Goal: Task Accomplishment & Management: Complete application form

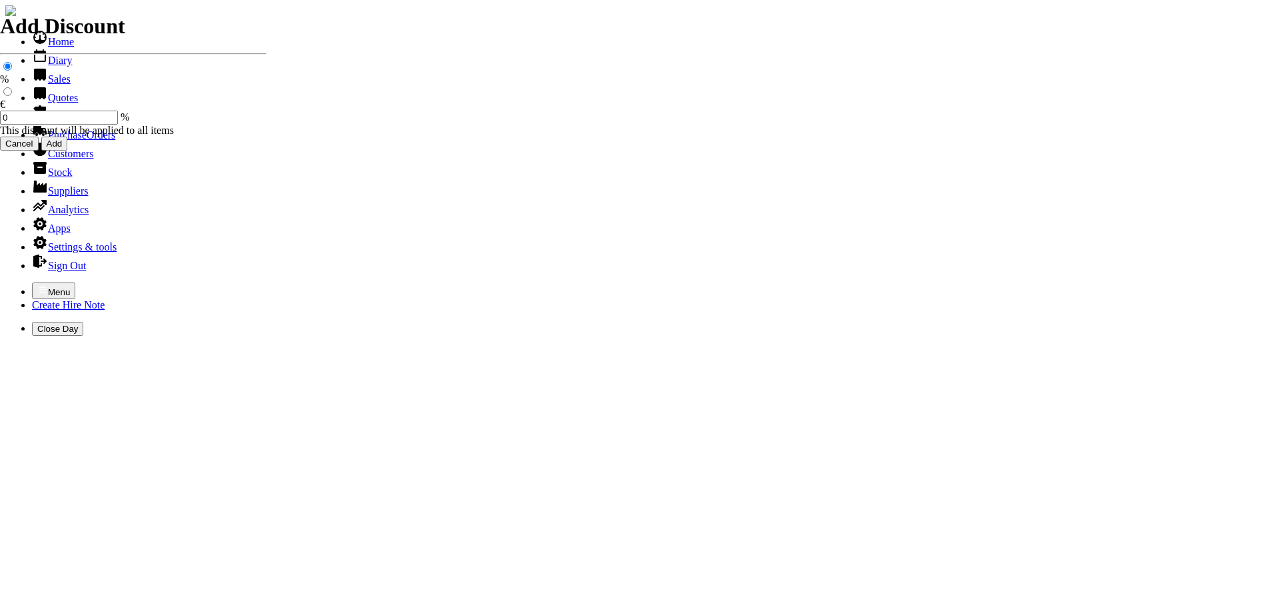
click at [37, 284] on icon "button" at bounding box center [42, 289] width 11 height 11
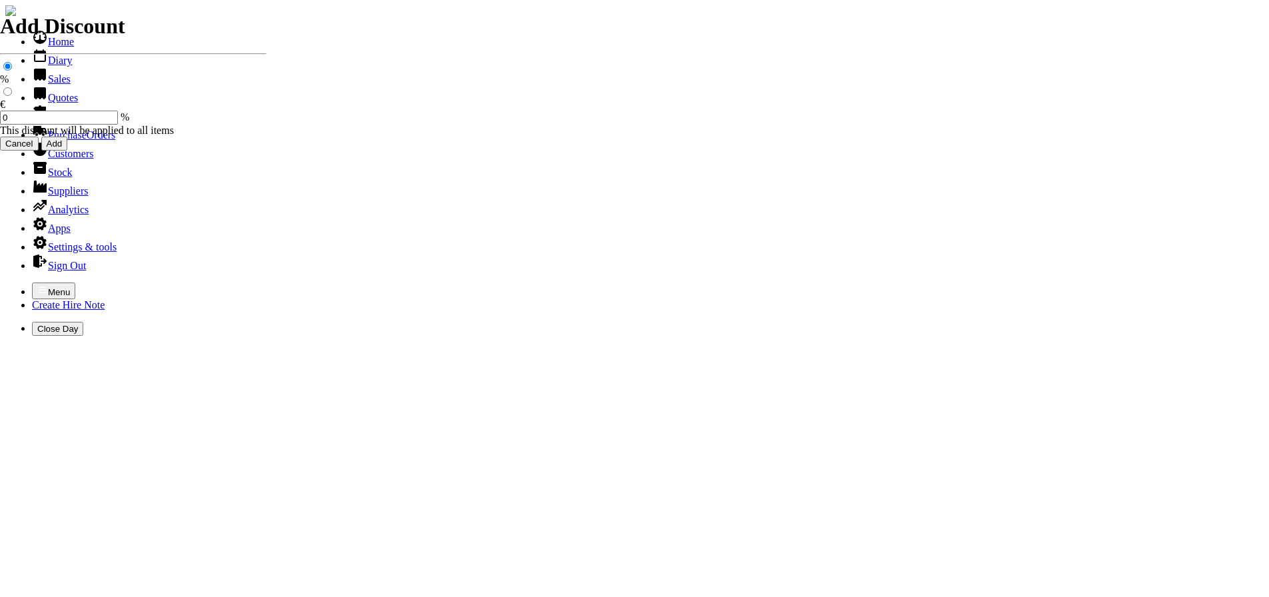
click at [38, 178] on link "Stock" at bounding box center [52, 172] width 40 height 11
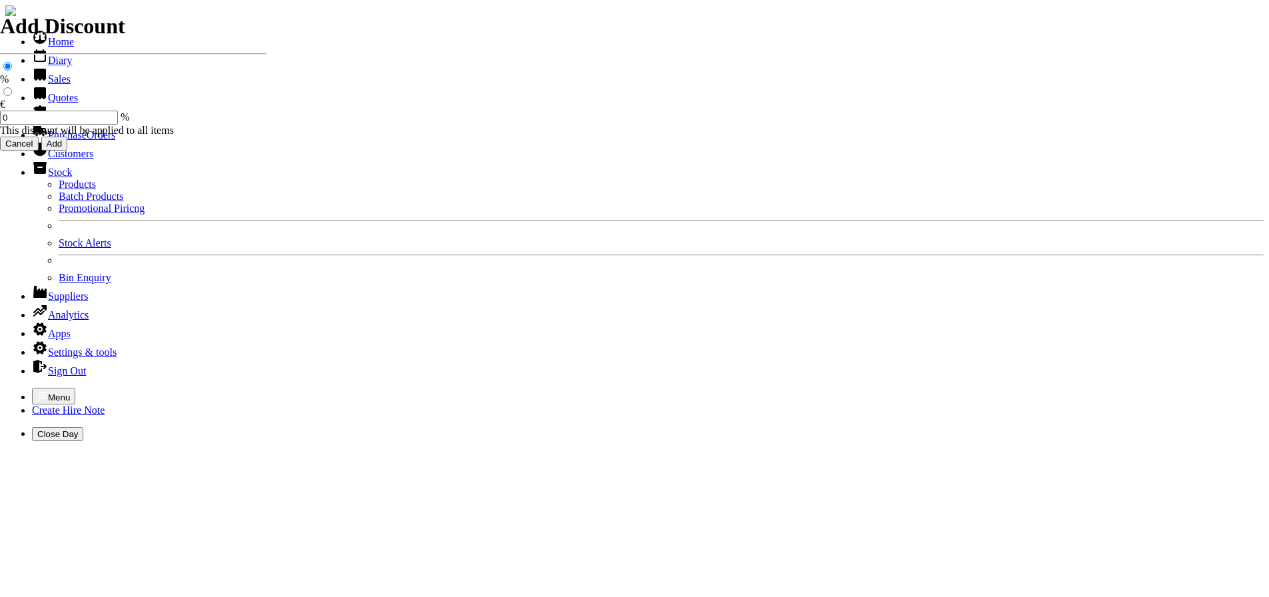
click at [59, 190] on link "Products" at bounding box center [77, 184] width 37 height 11
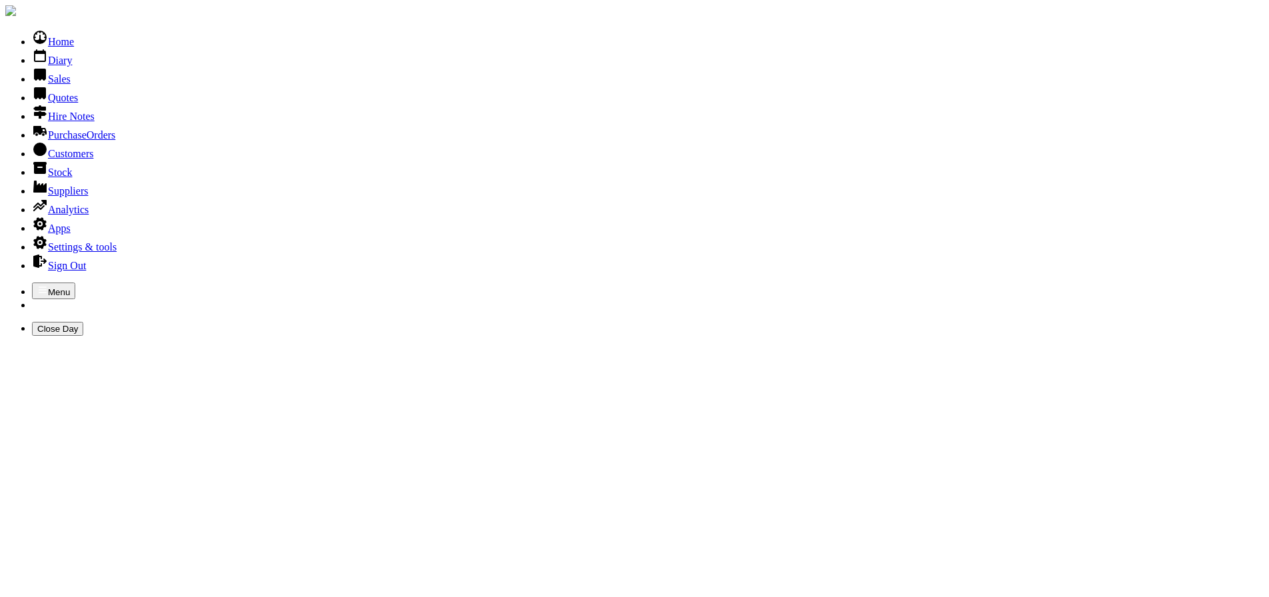
type input "compactor"
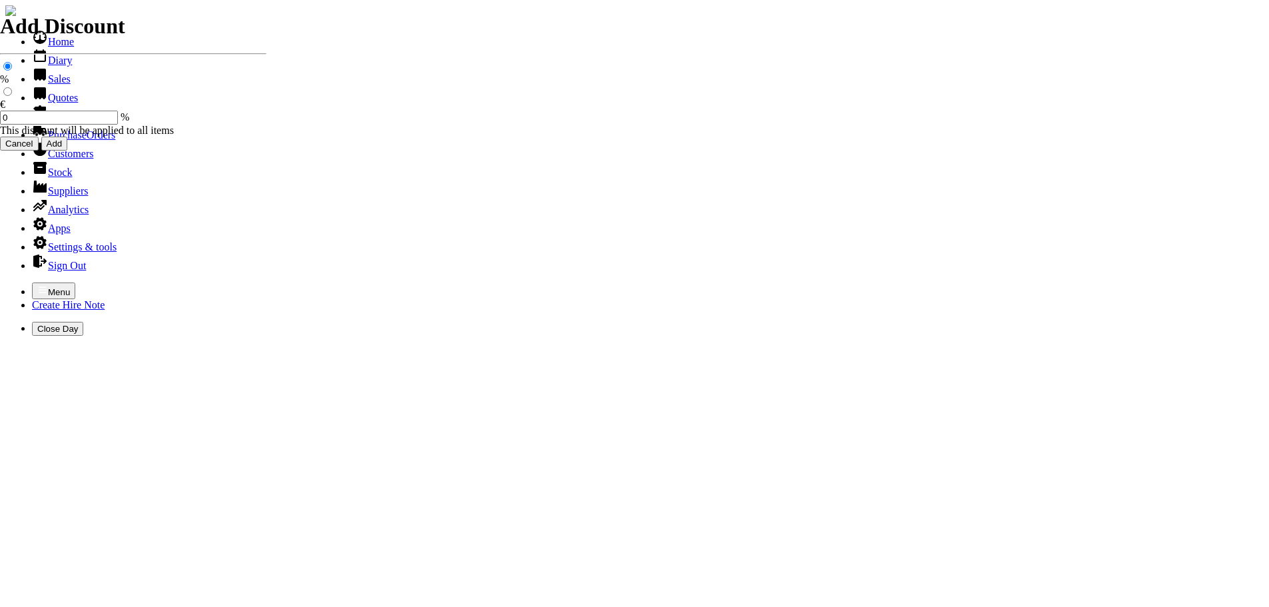
select select "HO"
click at [37, 284] on icon "button" at bounding box center [42, 289] width 11 height 11
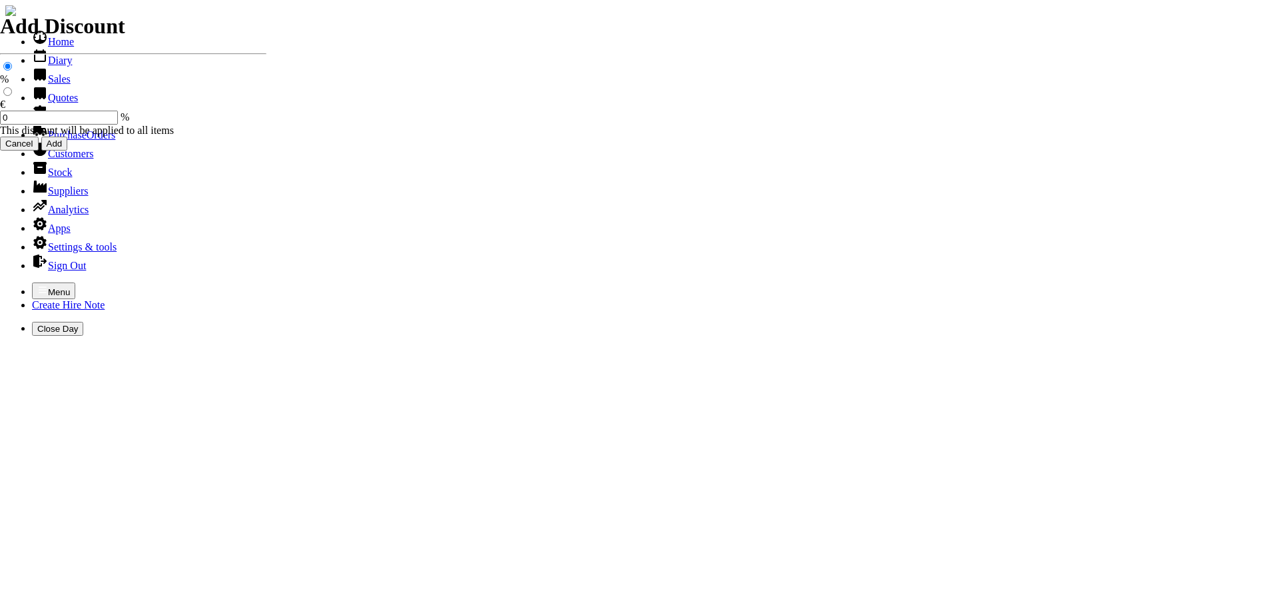
click at [45, 122] on link "Hire Notes" at bounding box center [63, 116] width 63 height 11
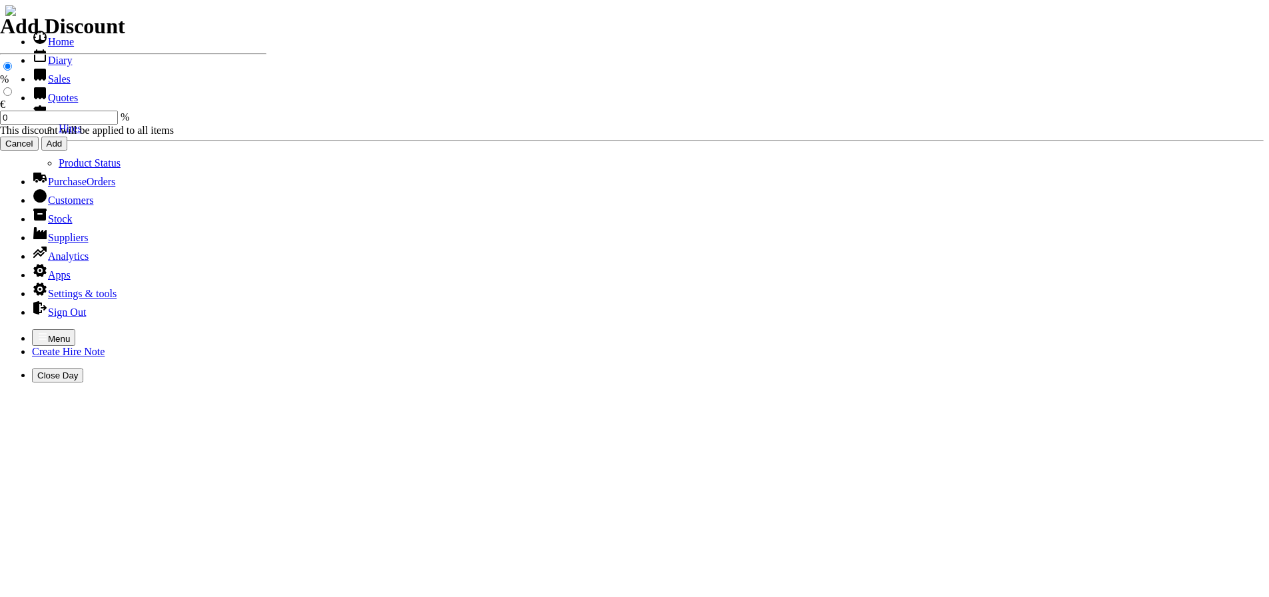
click at [59, 134] on link "Hires" at bounding box center [70, 128] width 23 height 11
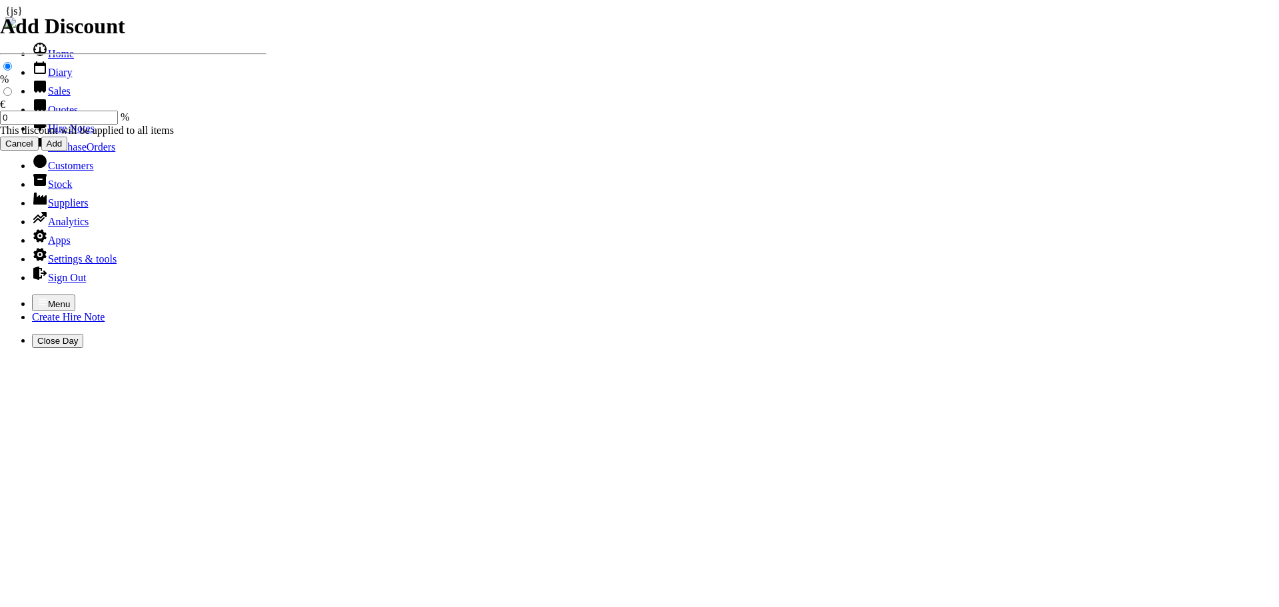
type input "GER"
type input "15/08/2025"
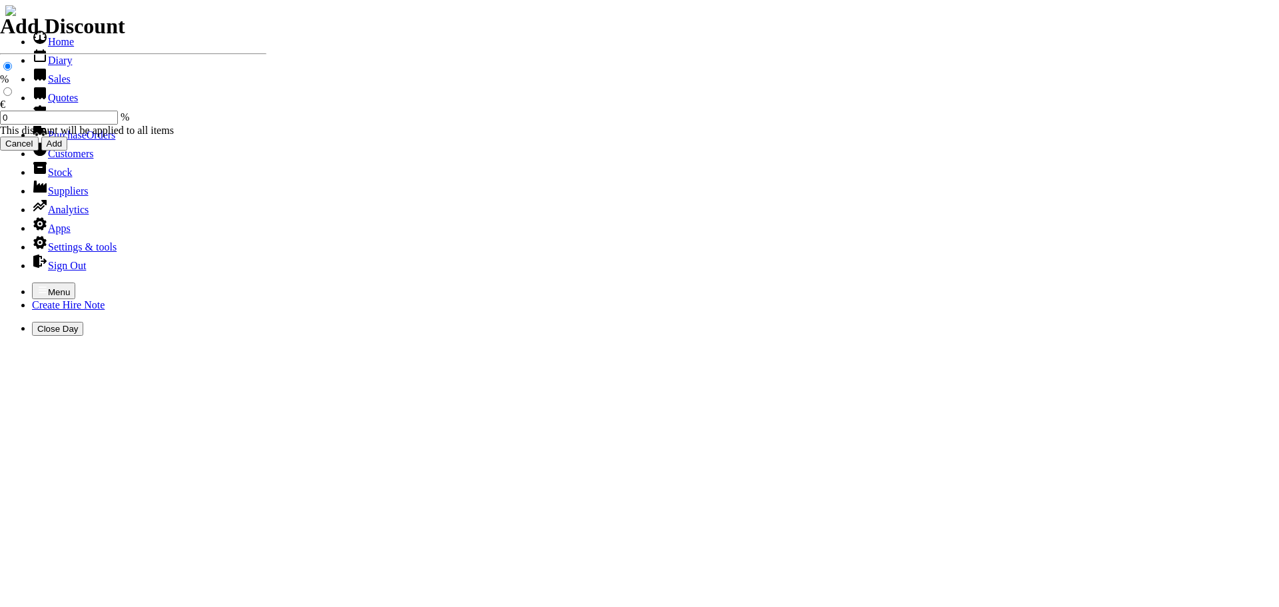
type input "20/08/2025"
type input "75.00"
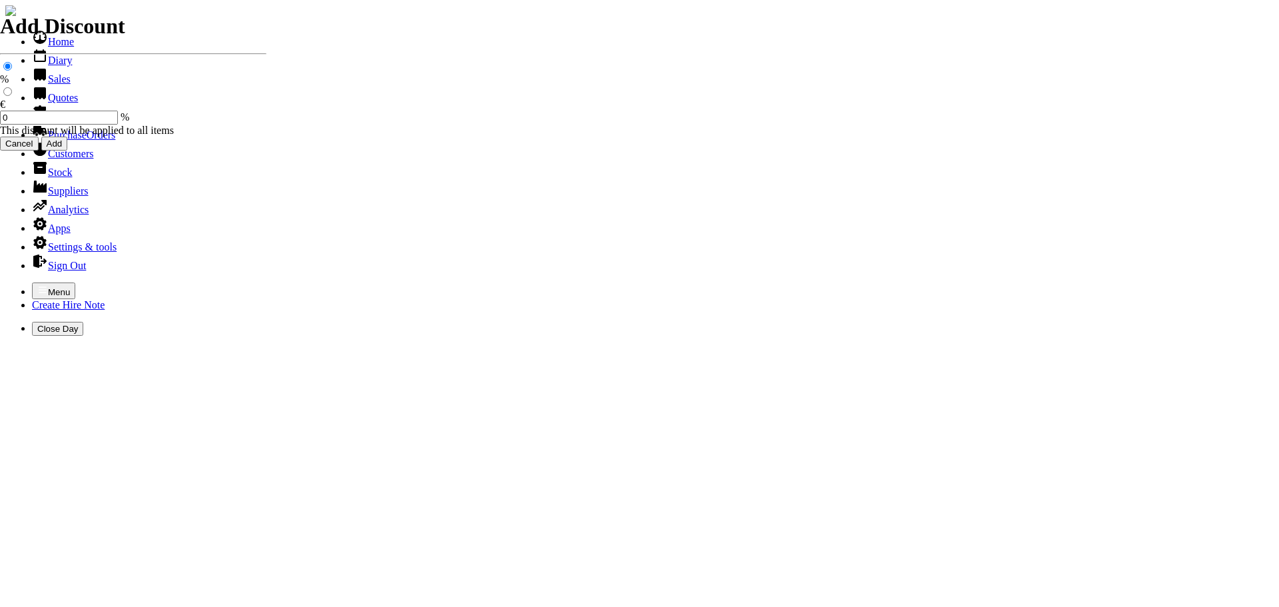
select select "HO"
click at [37, 284] on icon "button" at bounding box center [42, 289] width 11 height 11
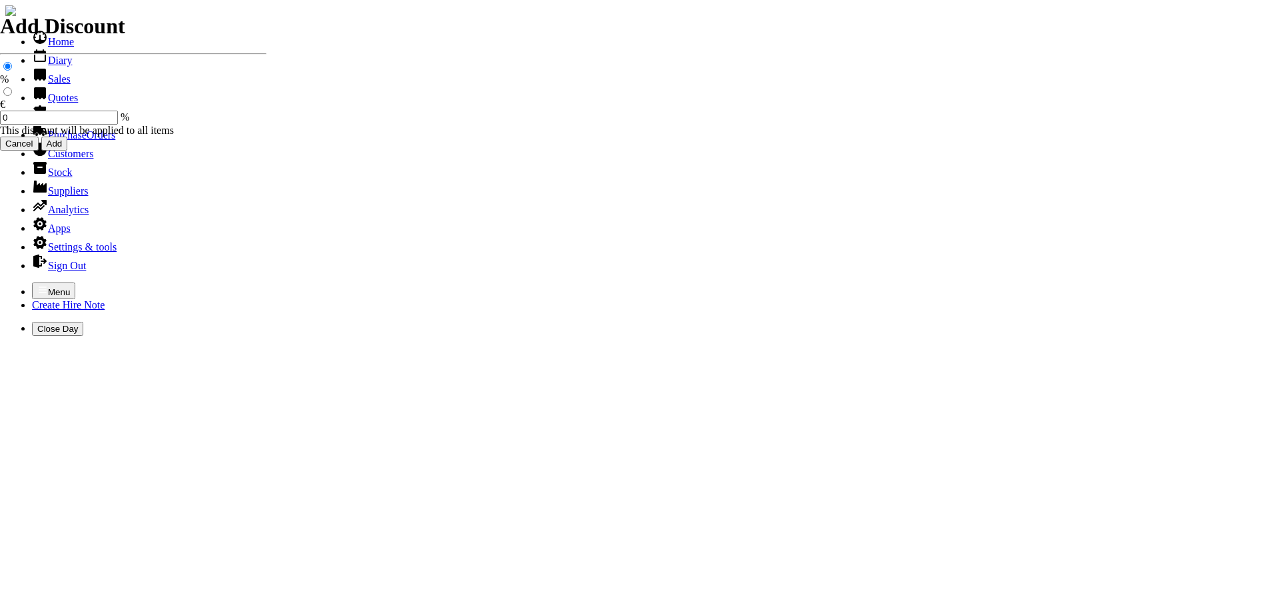
click at [53, 122] on link "Hire Notes" at bounding box center [63, 116] width 63 height 11
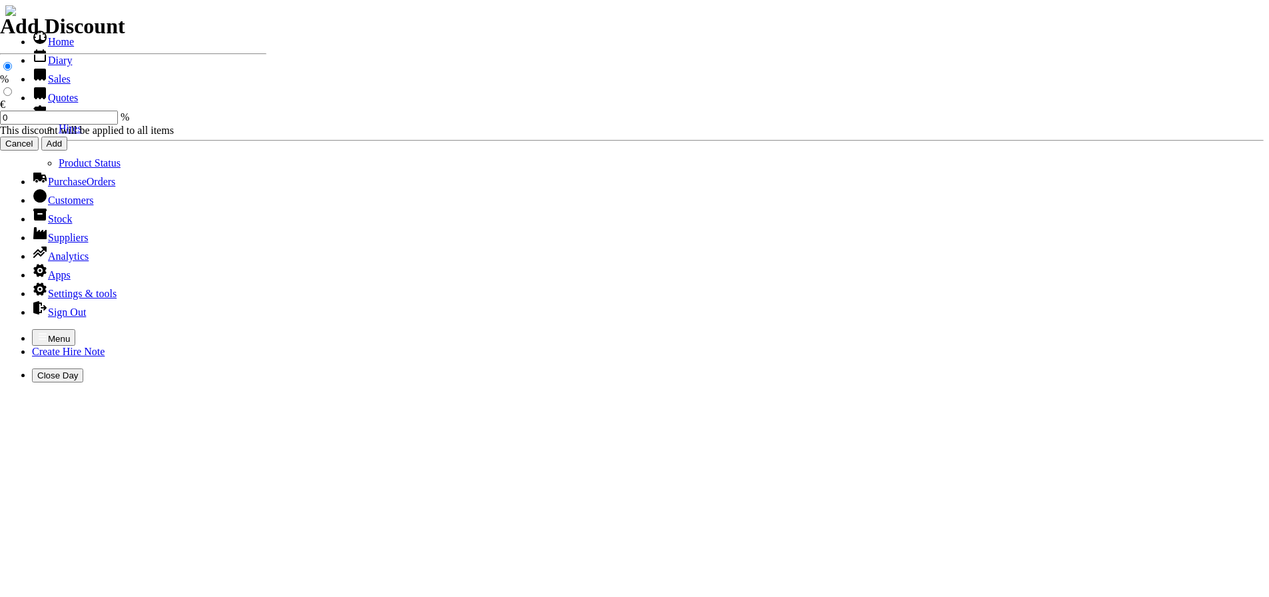
click at [59, 134] on link "Hires" at bounding box center [70, 128] width 23 height 11
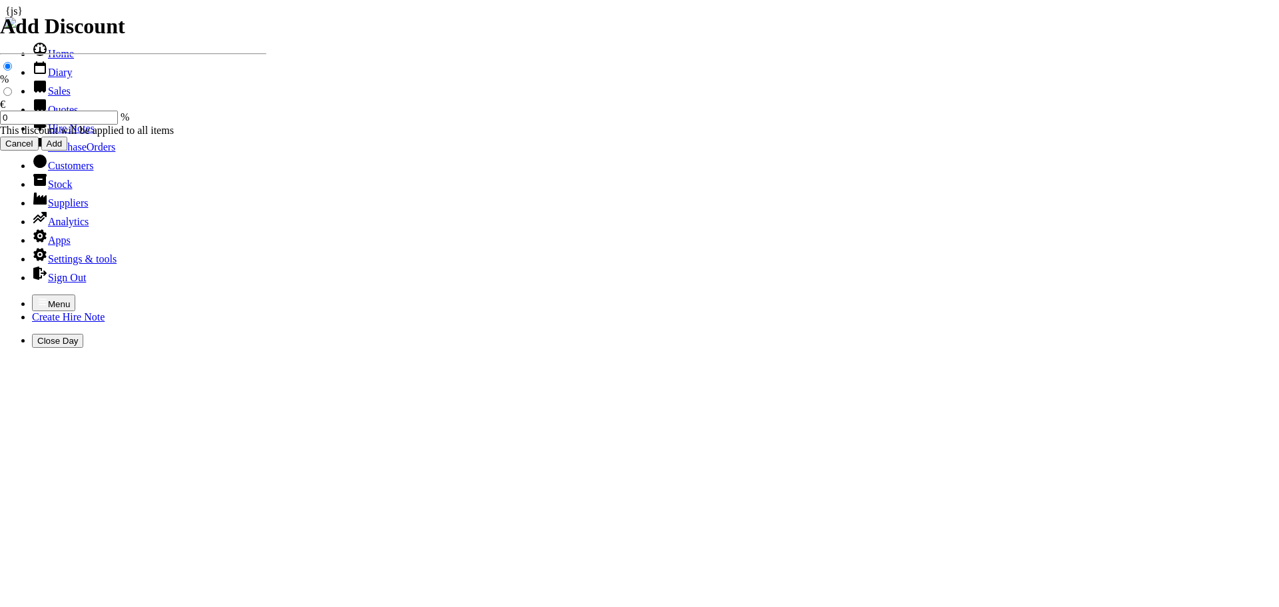
type input "GER"
type input "15/08/2025"
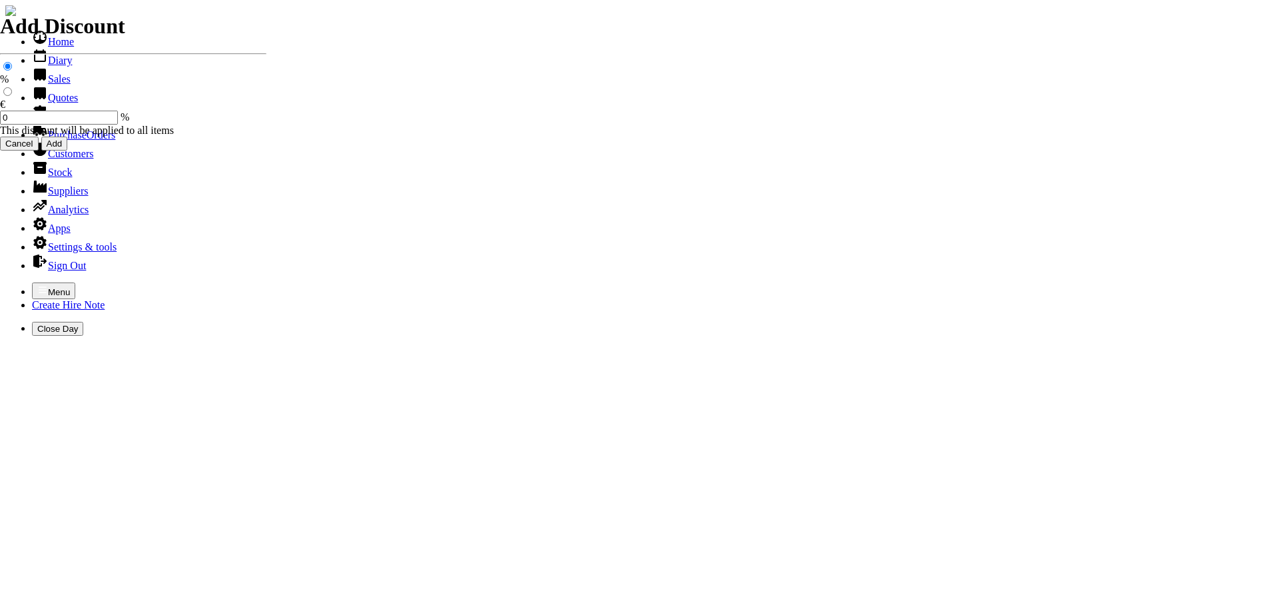
type input "20/08/2025"
type input "75.00"
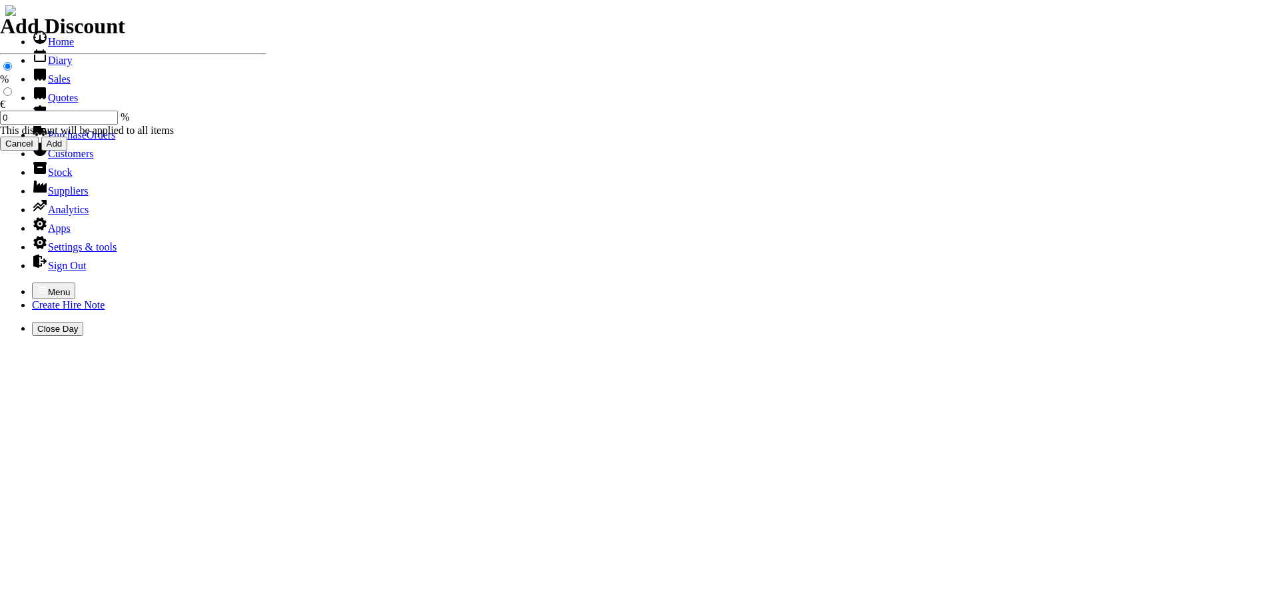
type input "70.00"
select select "HO"
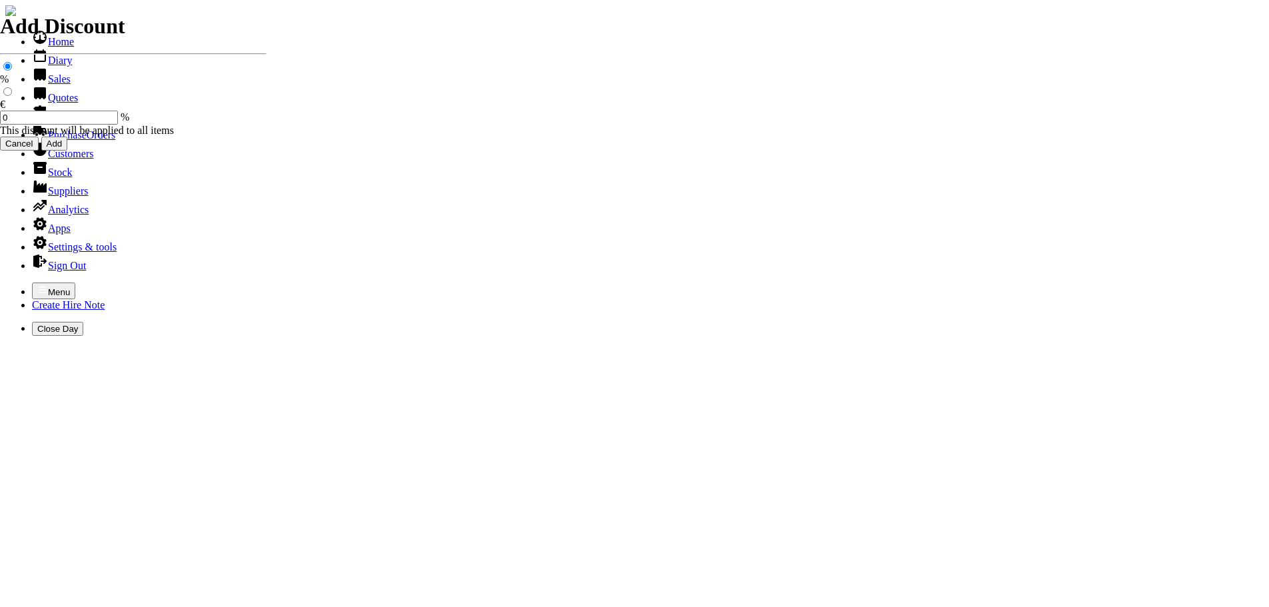
select select "3"
type input "101462"
type input "[EMAIL_ADDRESS][DOMAIN_NAME]"
type input "[PERSON_NAME]"
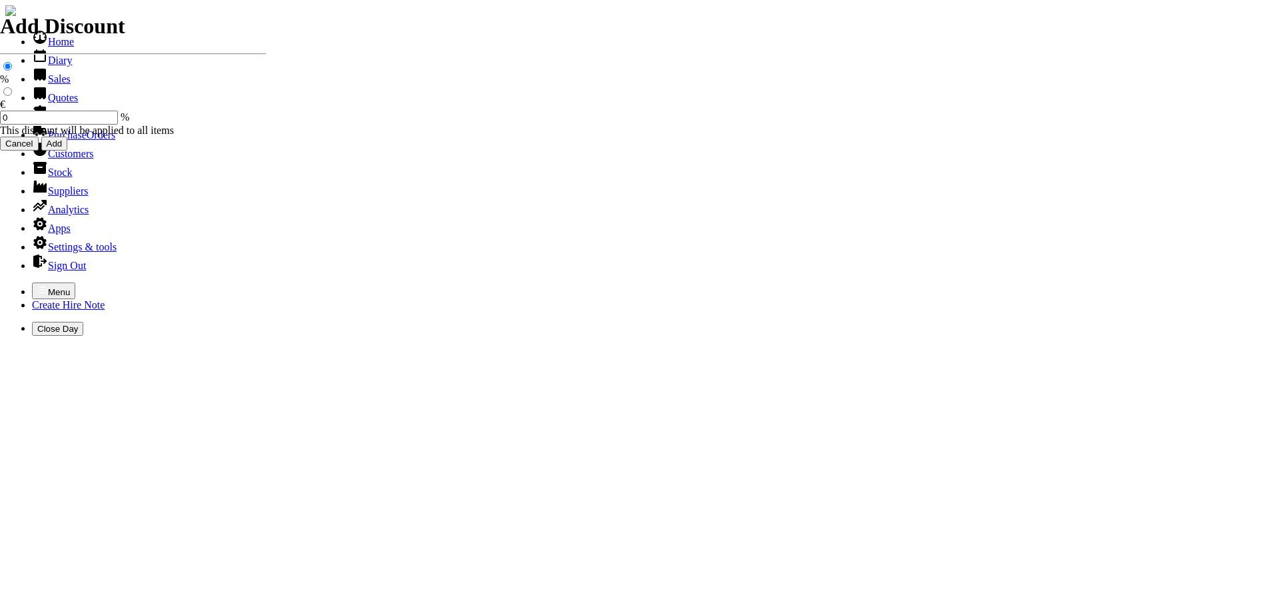
select select "HO"
click at [37, 284] on icon "button" at bounding box center [42, 289] width 11 height 11
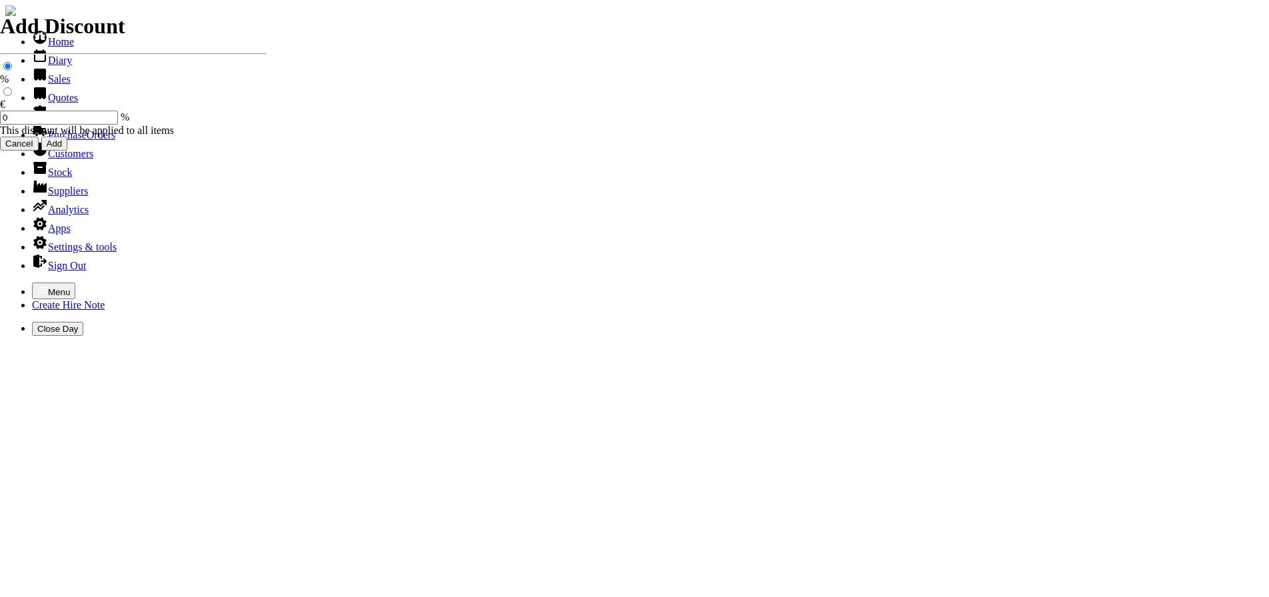
click at [61, 122] on link "Hire Notes" at bounding box center [63, 116] width 63 height 11
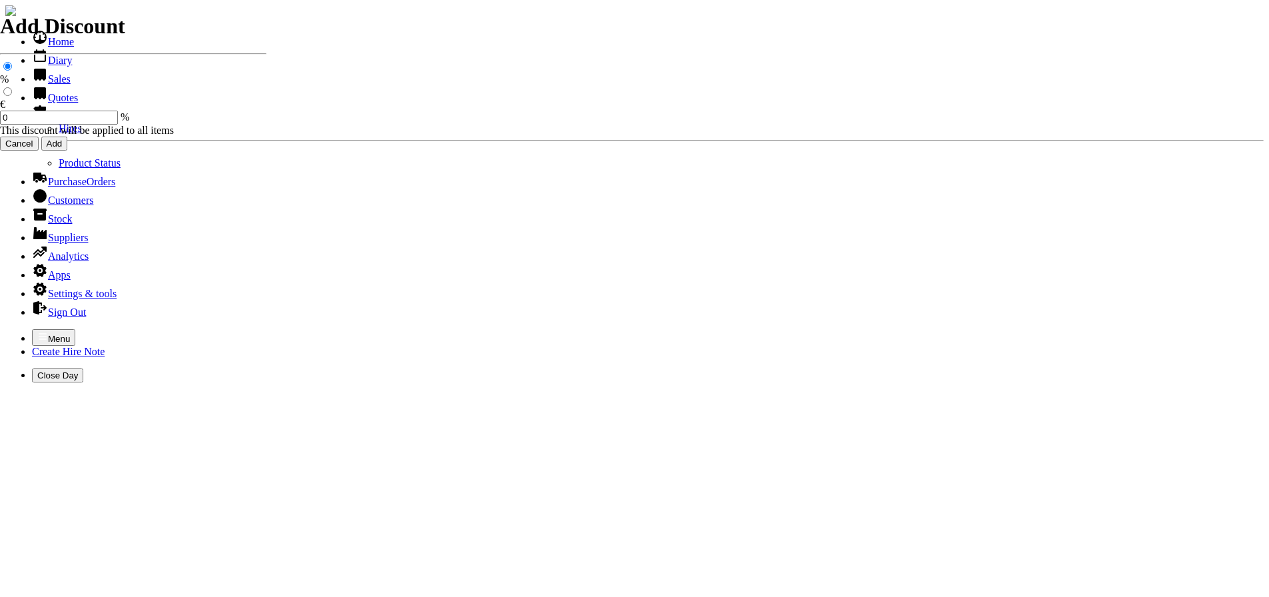
click at [59, 134] on link "Hires" at bounding box center [70, 128] width 23 height 11
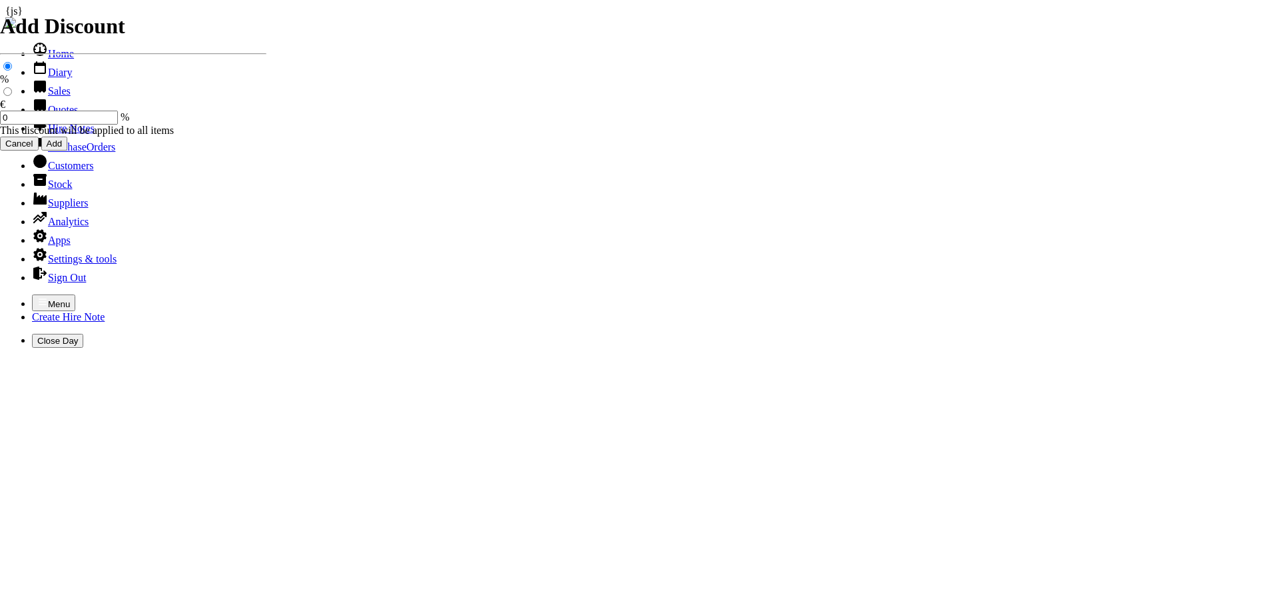
type input "[PERSON_NAME]"
type input "[DATE]"
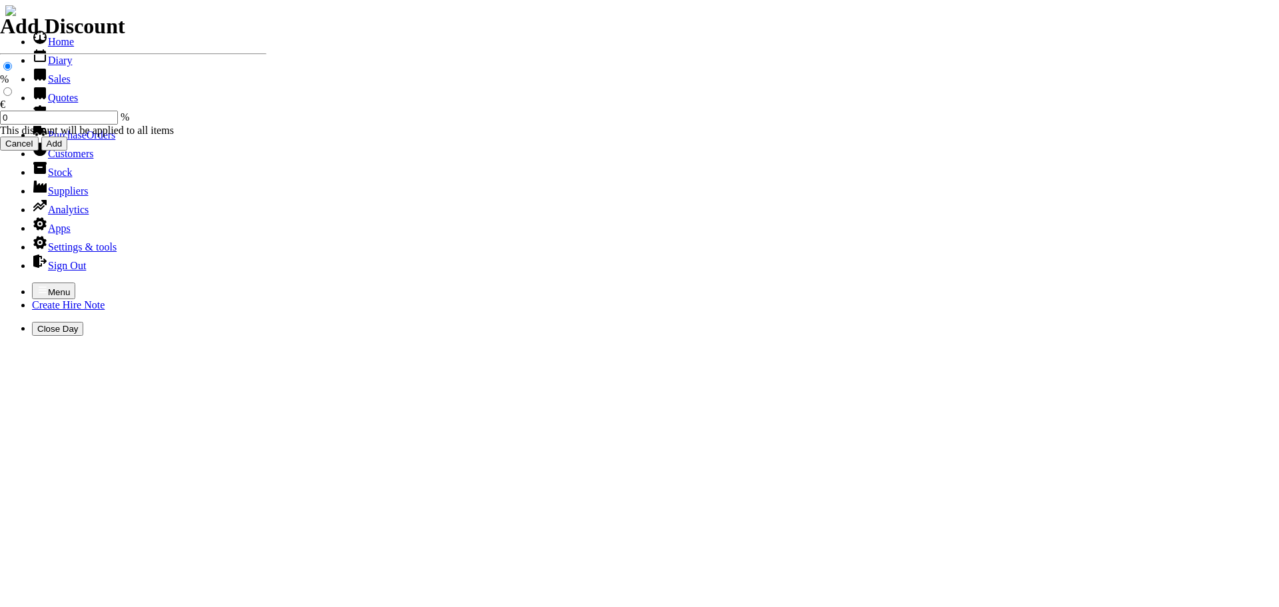
type input "[DATE]"
type input "25"
type input "First Day, 1 day(s)"
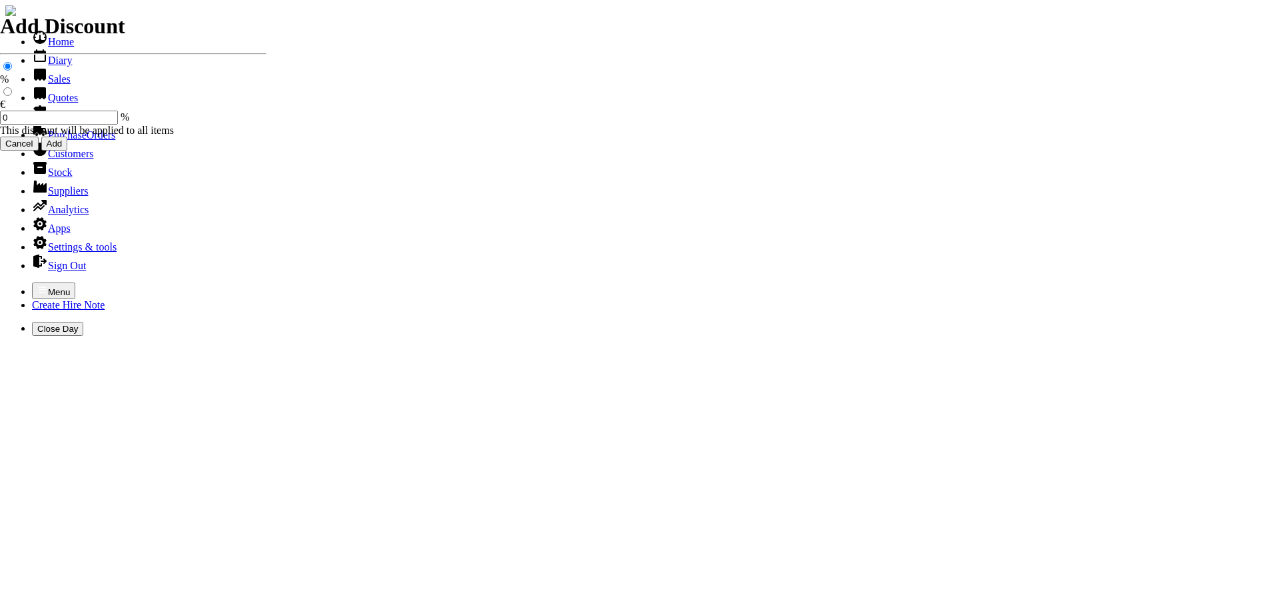
select select "HO"
select select "3"
type input "101463"
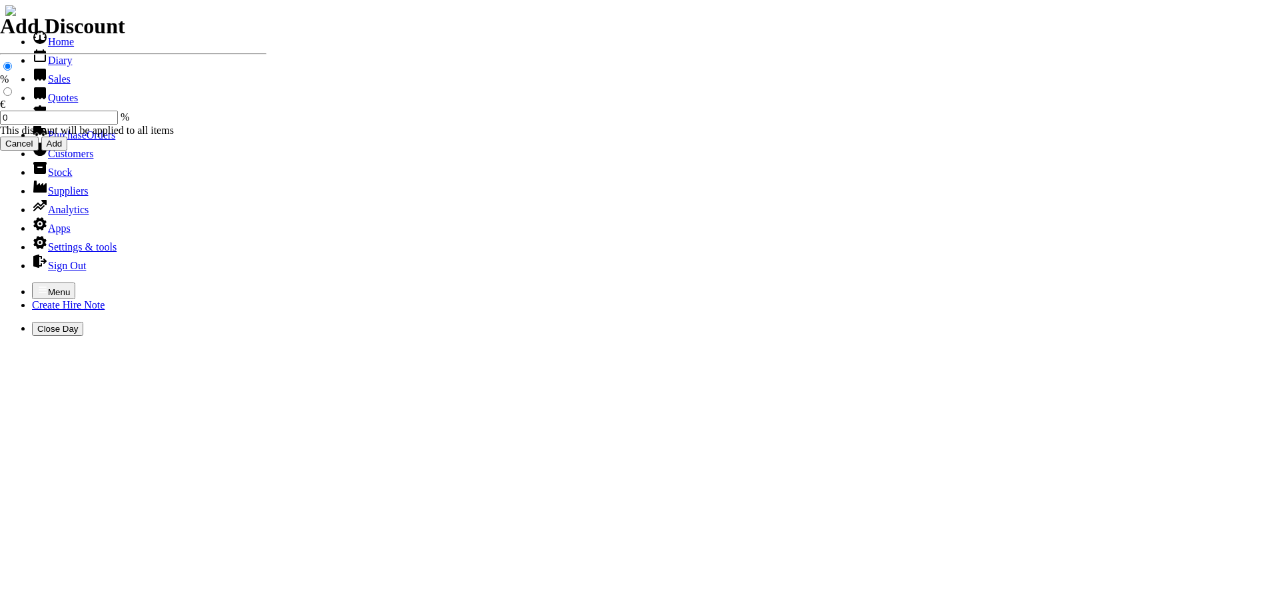
type input "wardkev79@gmail.com"
type input "[PERSON_NAME]"
